Goal: Information Seeking & Learning: Learn about a topic

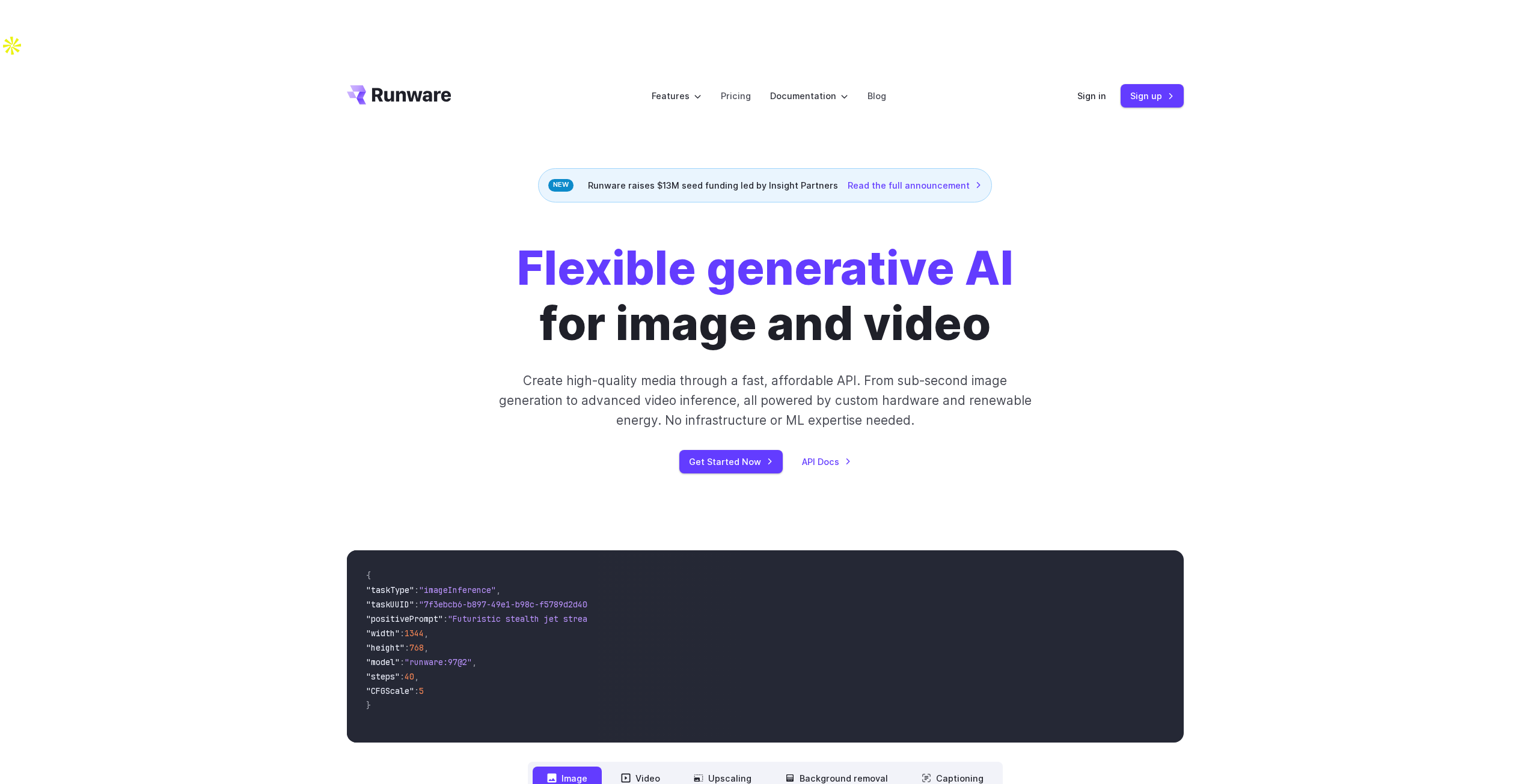
click at [1091, 316] on div "Flexible generative AI for image and video Create high-quality media through a …" at bounding box center [765, 357] width 670 height 233
click at [1141, 262] on div "Flexible generative AI for image and video Create high-quality media through a …" at bounding box center [765, 357] width 837 height 233
click at [1199, 240] on div "Flexible generative AI for image and video Create high-quality media through a …" at bounding box center [765, 357] width 1530 height 309
click at [1146, 399] on div "Flexible generative AI for image and video Create high-quality media through a …" at bounding box center [765, 357] width 837 height 233
click at [1065, 331] on div "Flexible generative AI for image and video Create high-quality media through a …" at bounding box center [765, 357] width 670 height 233
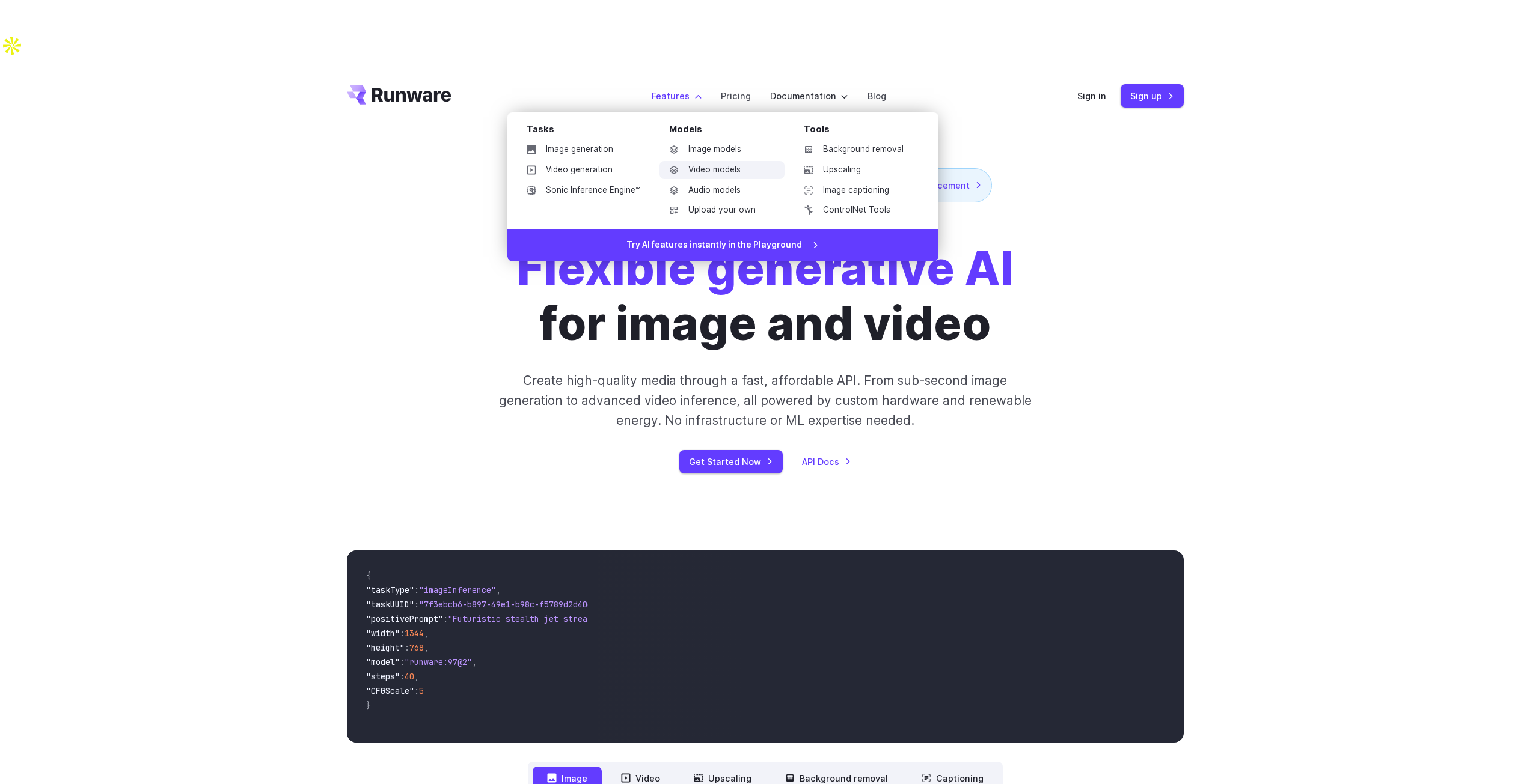
click at [688, 140] on ul "Image models Video models Audio models Upload your own" at bounding box center [722, 180] width 125 height 79
click at [686, 140] on link "Image models" at bounding box center [722, 149] width 125 height 18
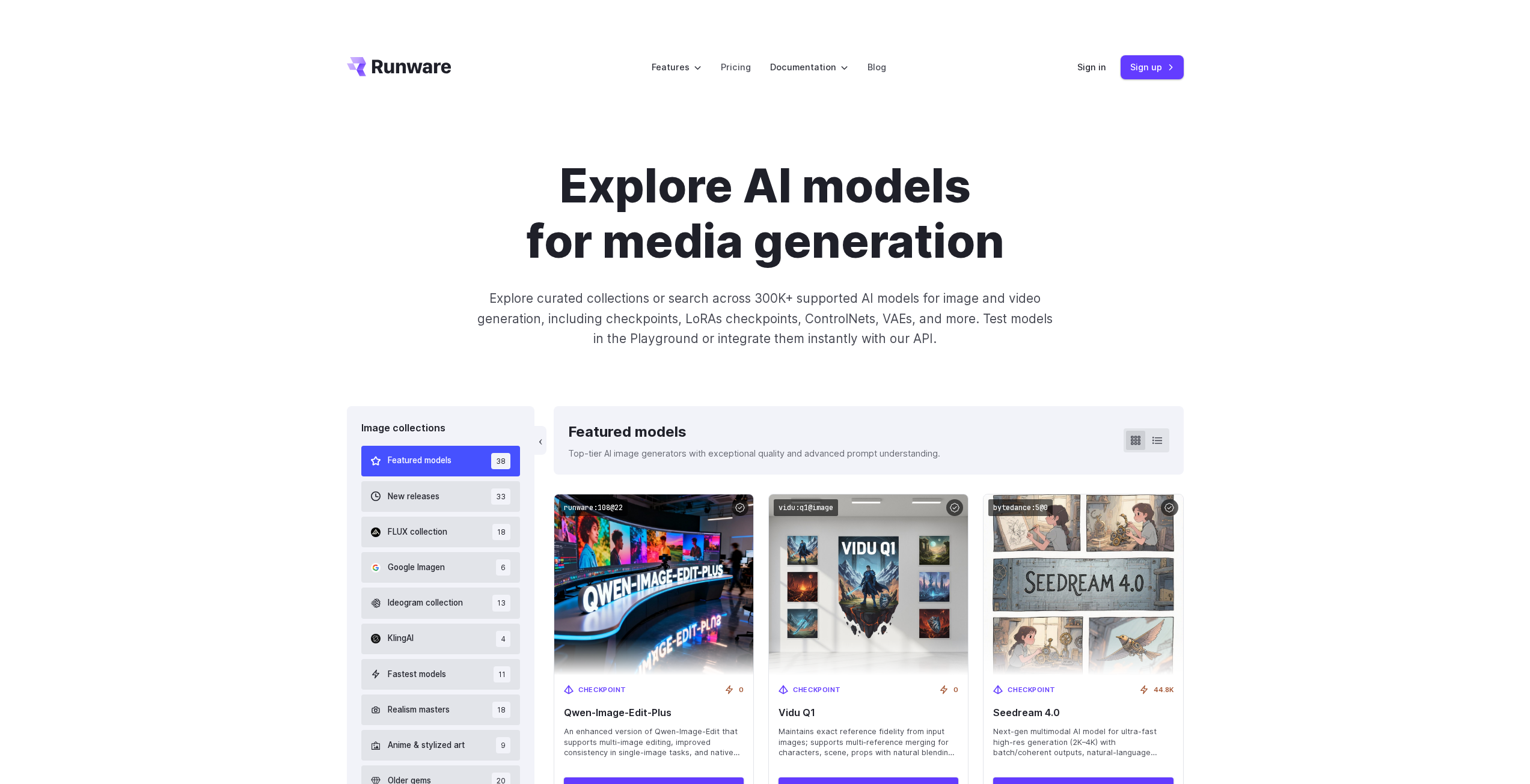
click at [412, 71] on icon "Go to /" at bounding box center [412, 66] width 80 height 14
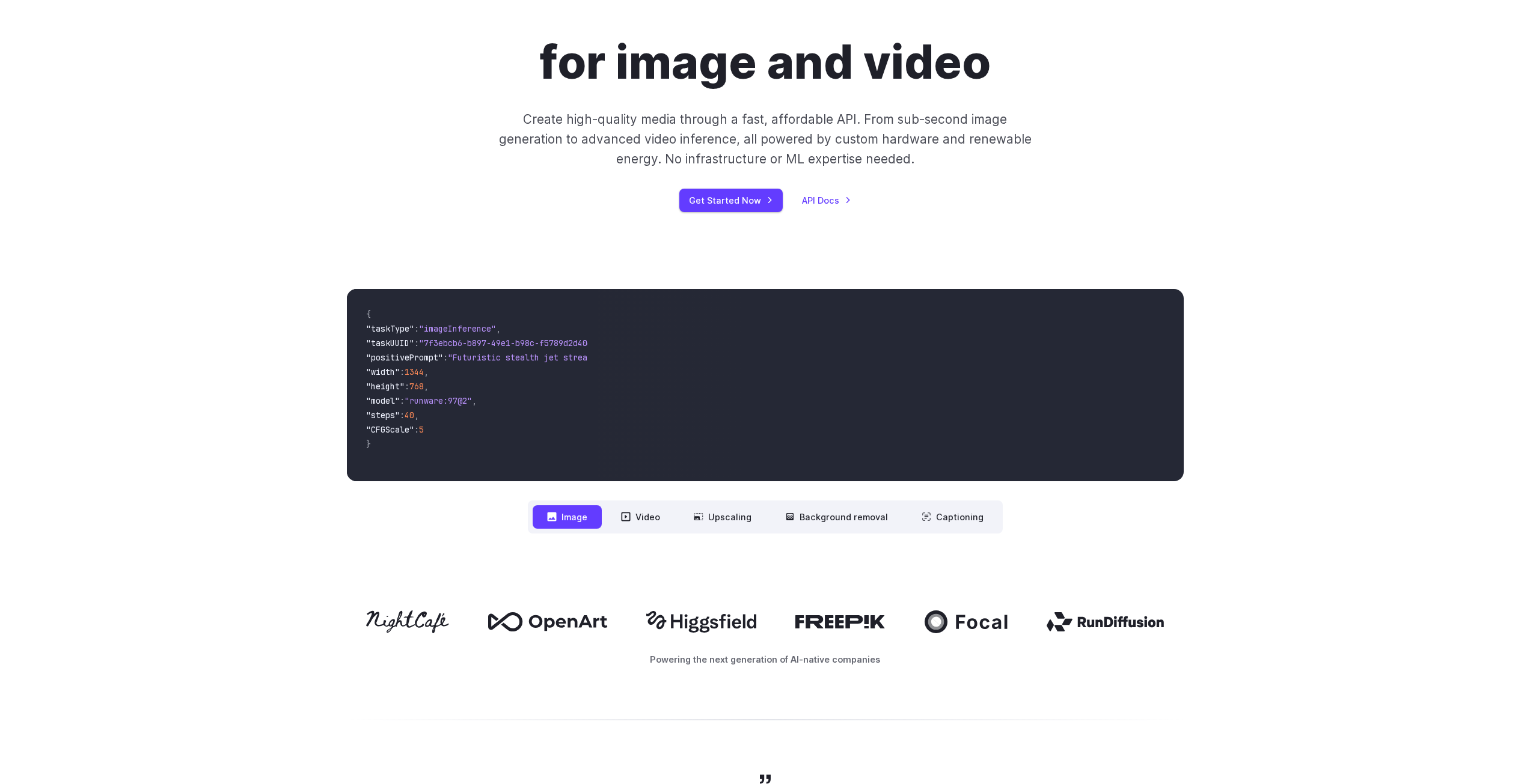
scroll to position [262, 0]
click at [646, 505] on button "Video" at bounding box center [641, 516] width 68 height 24
click at [712, 505] on button "Upscaling" at bounding box center [723, 516] width 86 height 24
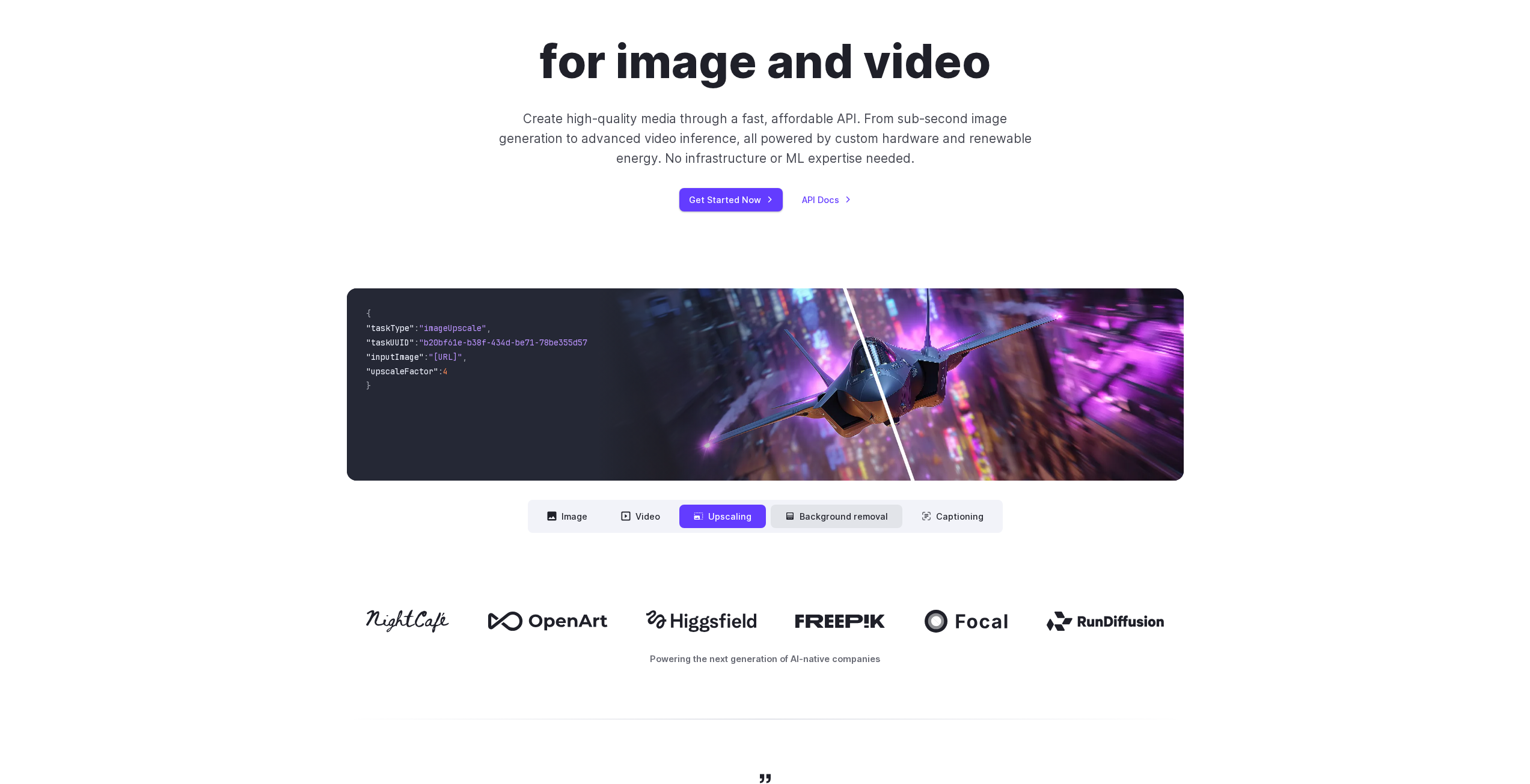
click at [835, 505] on button "Background removal" at bounding box center [837, 516] width 132 height 24
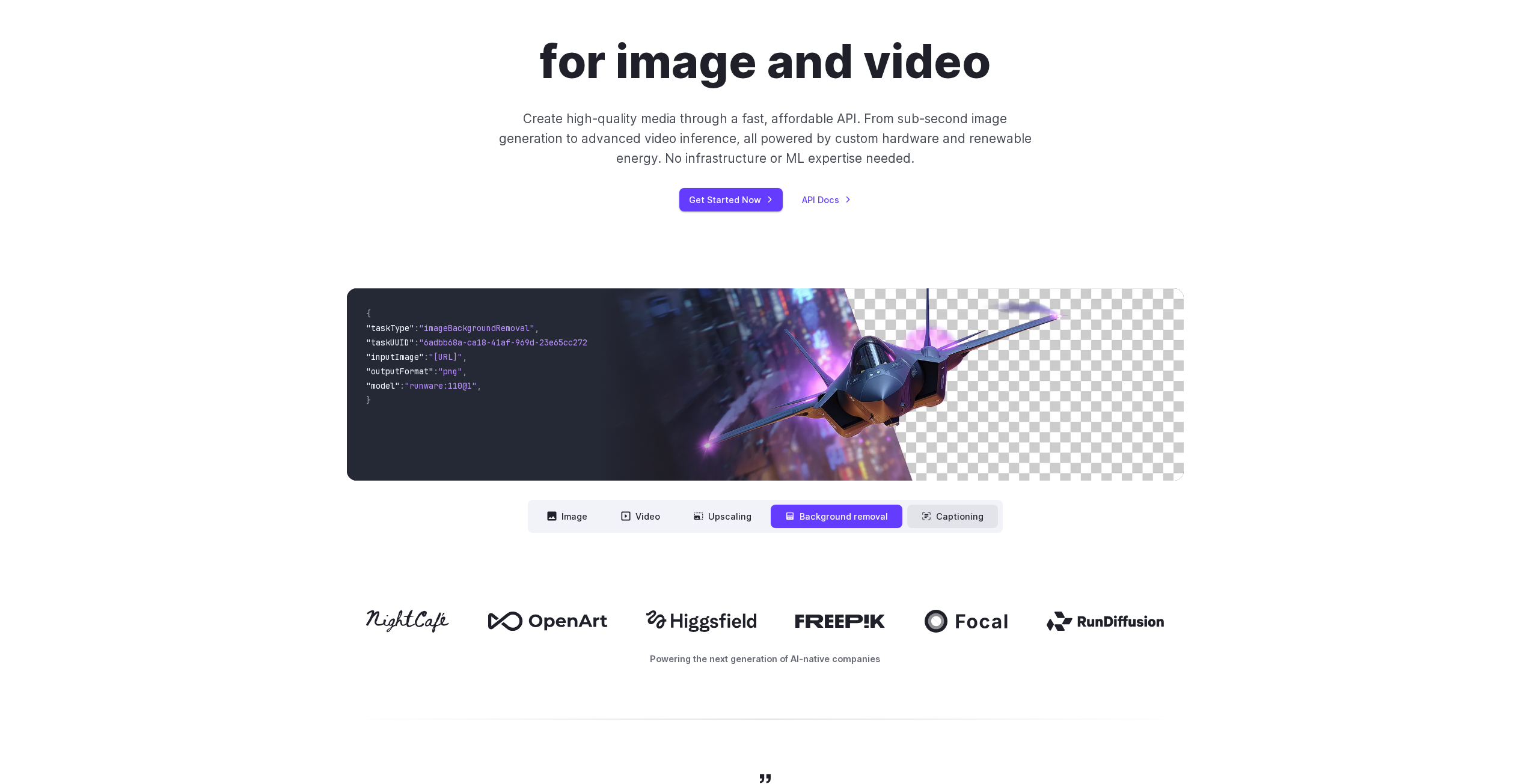
click at [957, 505] on button "Captioning" at bounding box center [953, 516] width 91 height 24
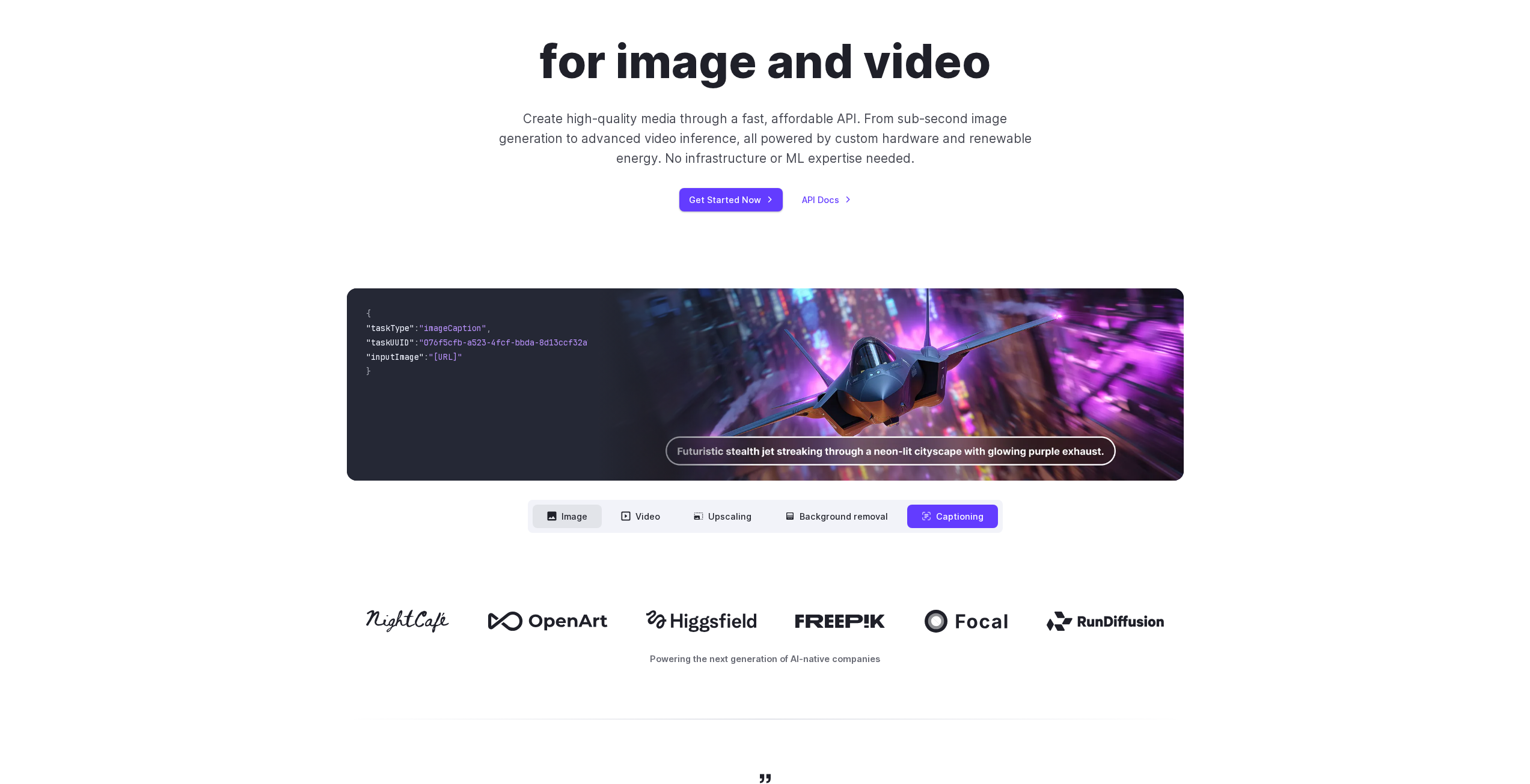
click at [555, 512] on icon at bounding box center [551, 516] width 9 height 9
click at [630, 505] on button "Video" at bounding box center [641, 516] width 68 height 24
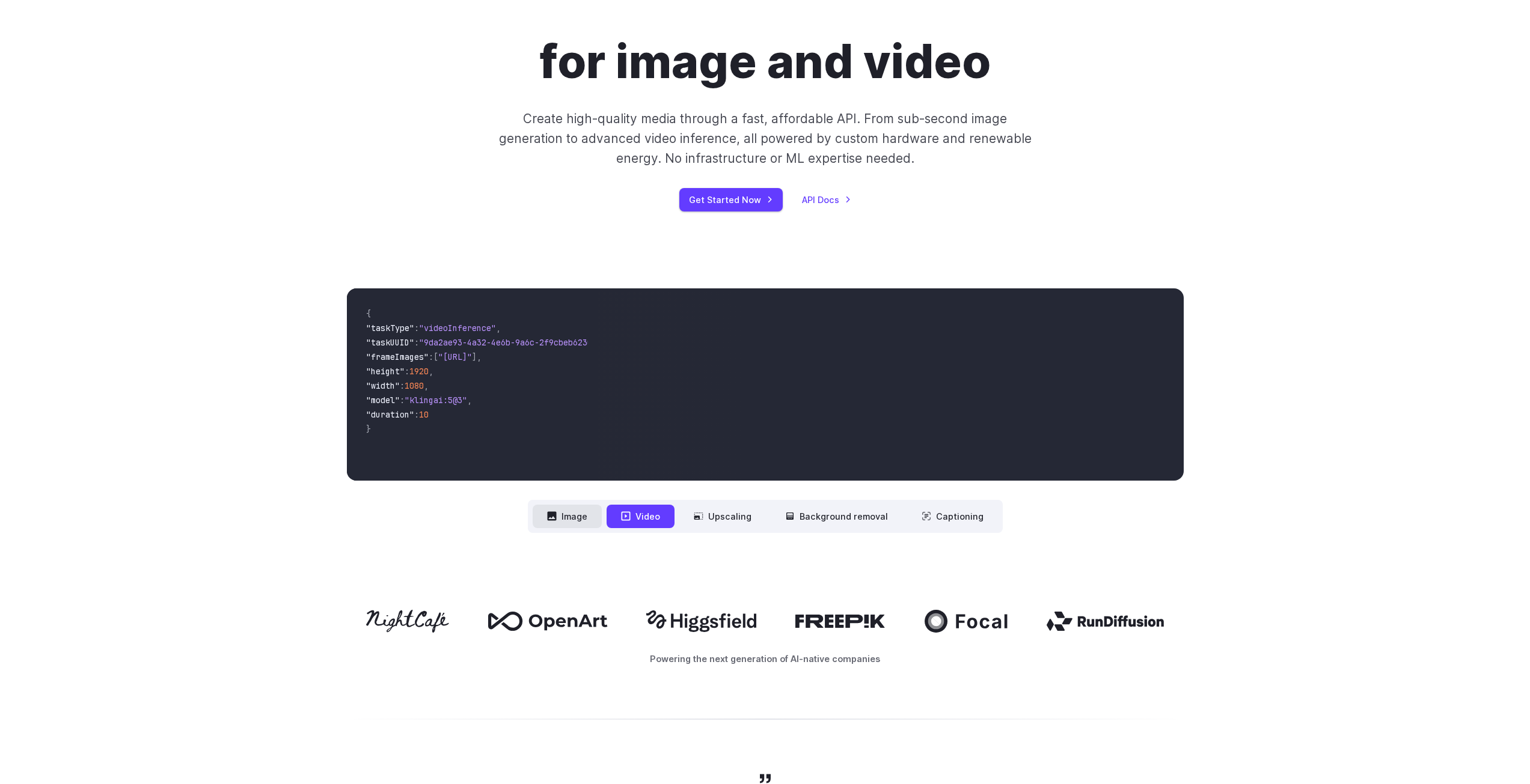
click at [582, 505] on button "Image" at bounding box center [567, 516] width 69 height 24
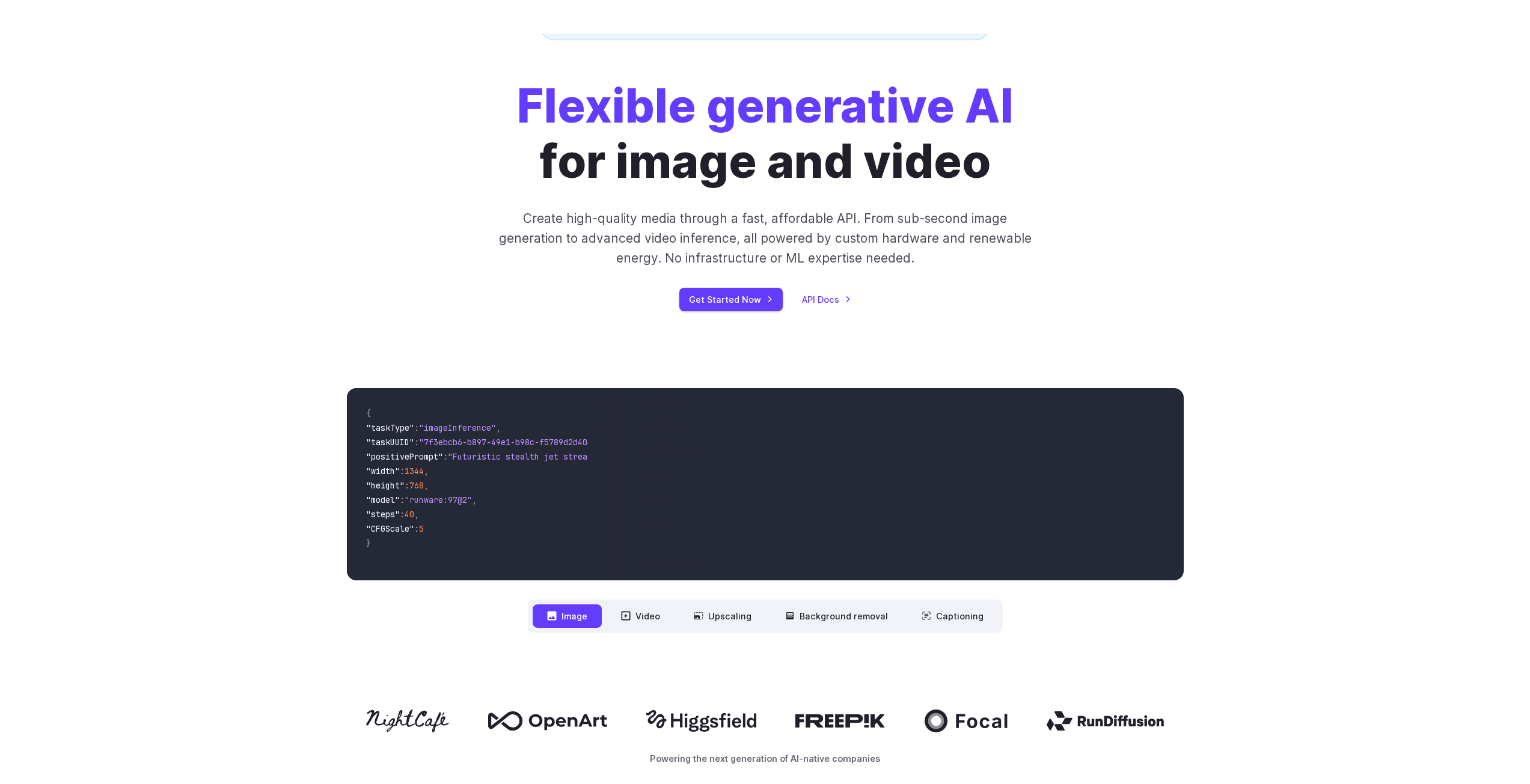
scroll to position [104, 0]
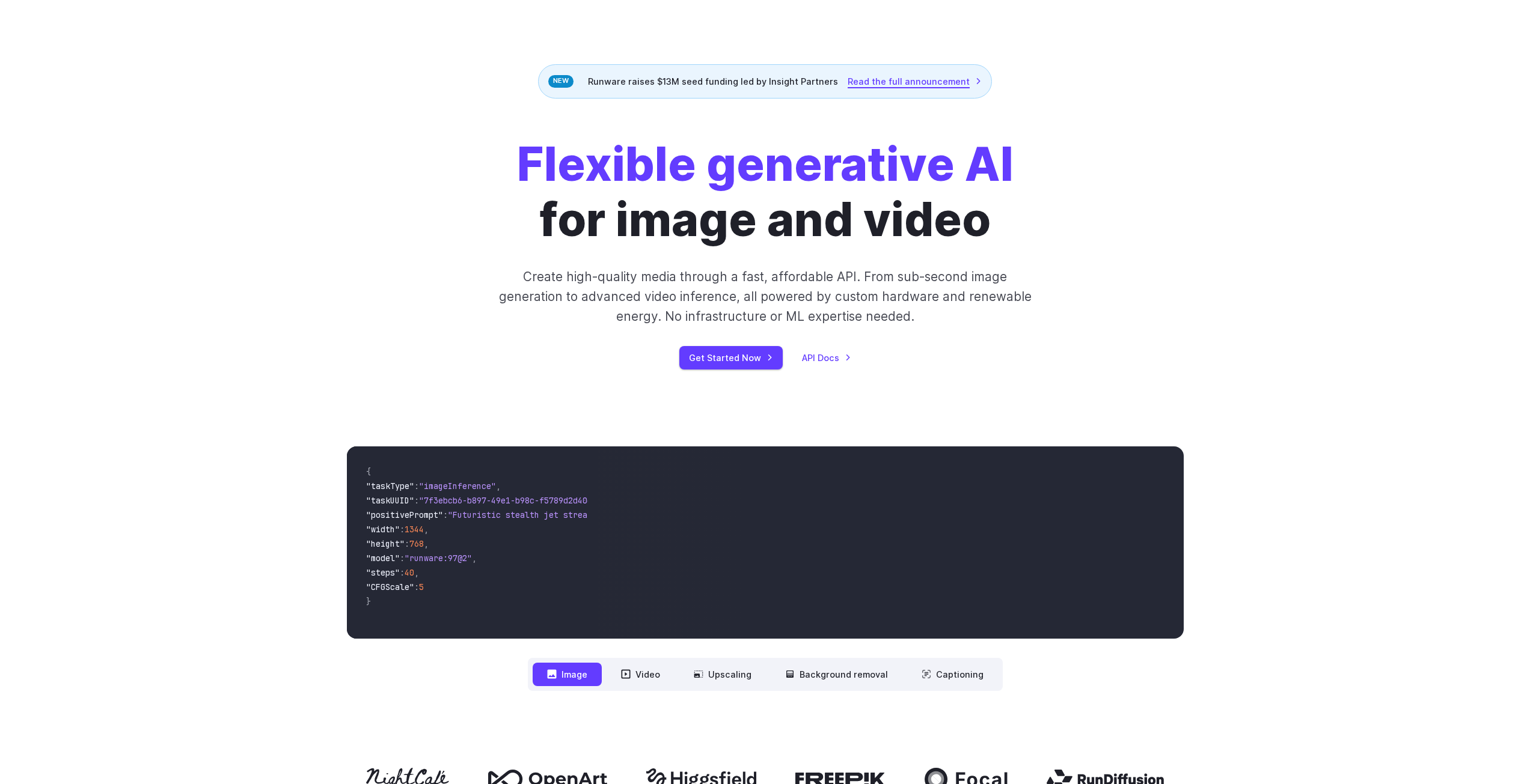
click at [924, 74] on link "Read the full announcement" at bounding box center [915, 81] width 134 height 14
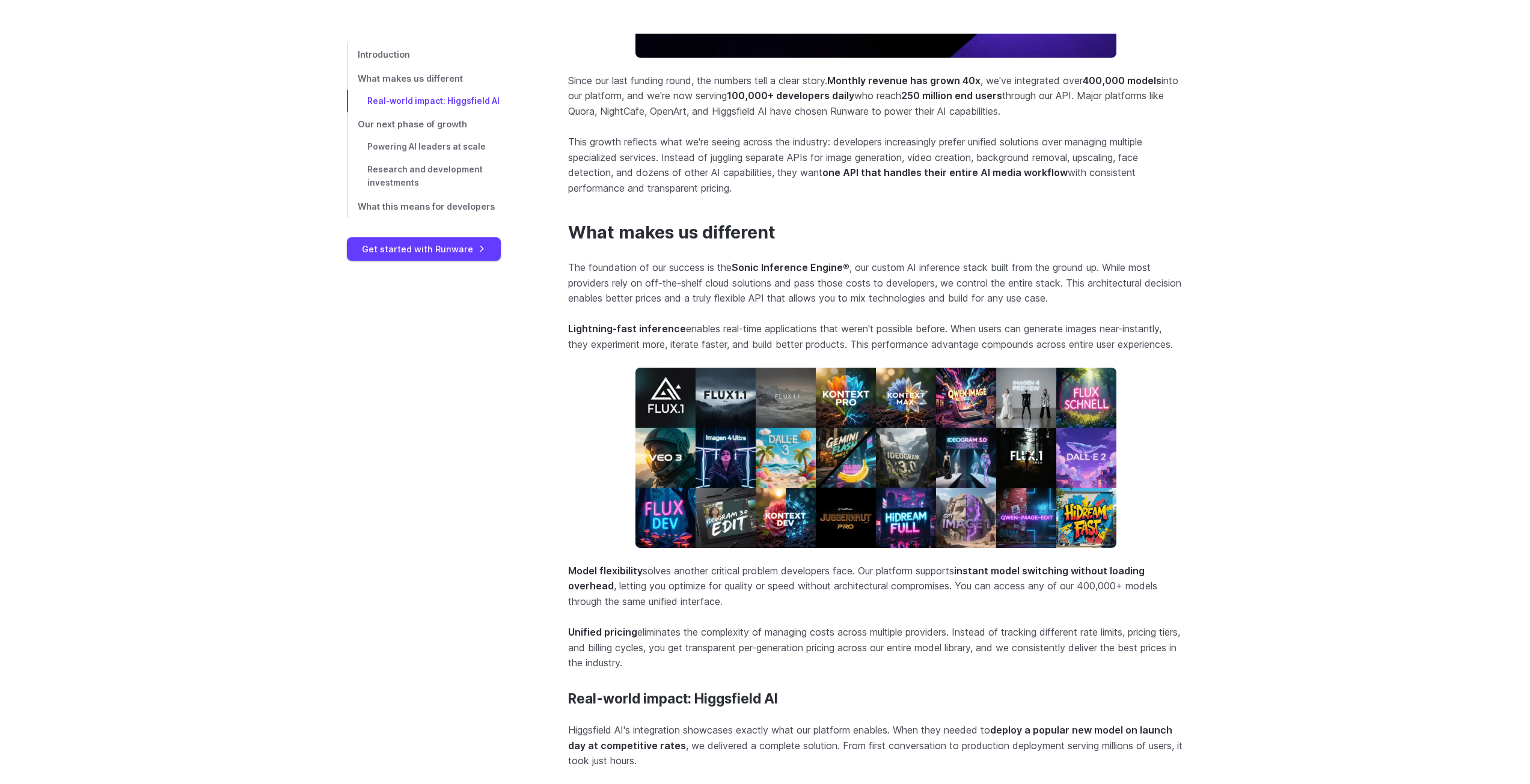
scroll to position [842, 0]
